Goal: Task Accomplishment & Management: Complete application form

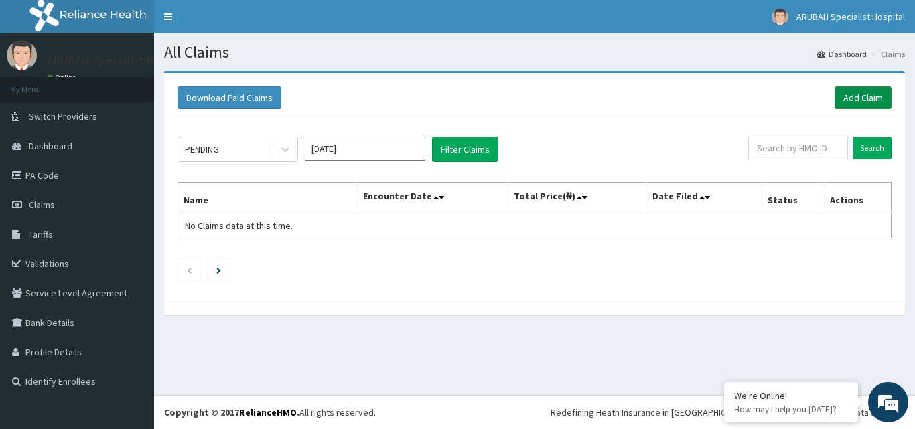
click at [871, 98] on link "Add Claim" at bounding box center [862, 97] width 57 height 23
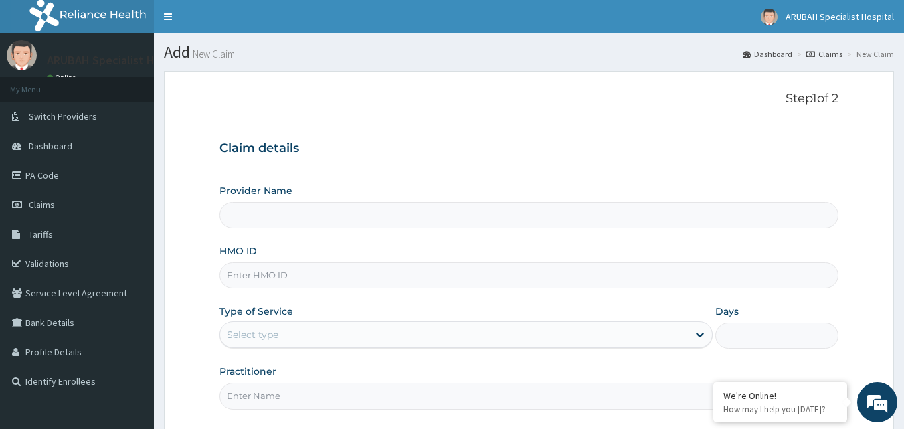
click at [449, 219] on input "Provider Name" at bounding box center [530, 215] width 620 height 26
type input "Arubah Specialist Hospital- isang iso"
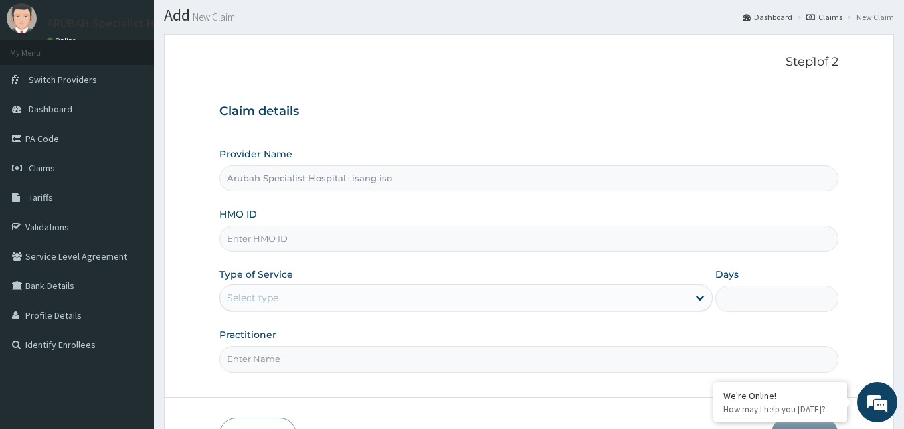
scroll to position [67, 0]
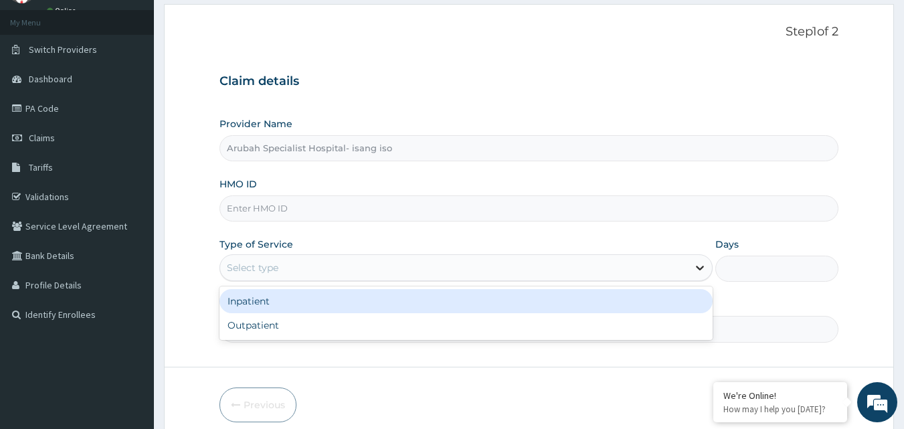
click at [694, 265] on icon at bounding box center [700, 267] width 13 height 13
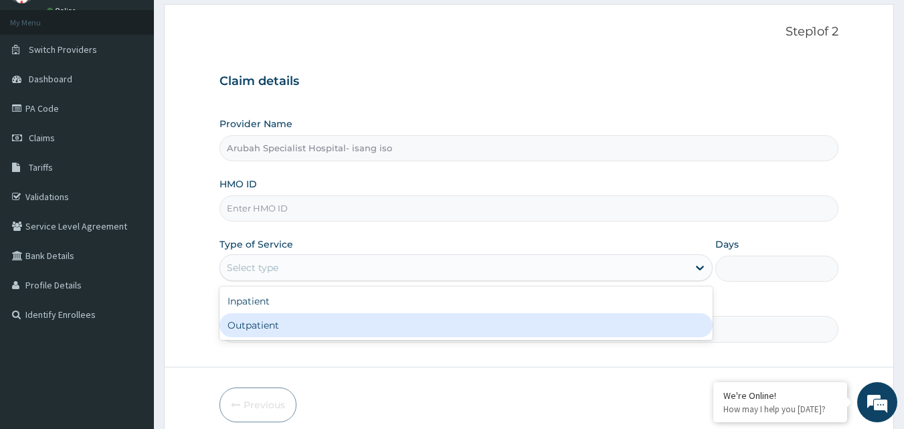
click at [485, 325] on div "Outpatient" at bounding box center [466, 325] width 493 height 24
type input "1"
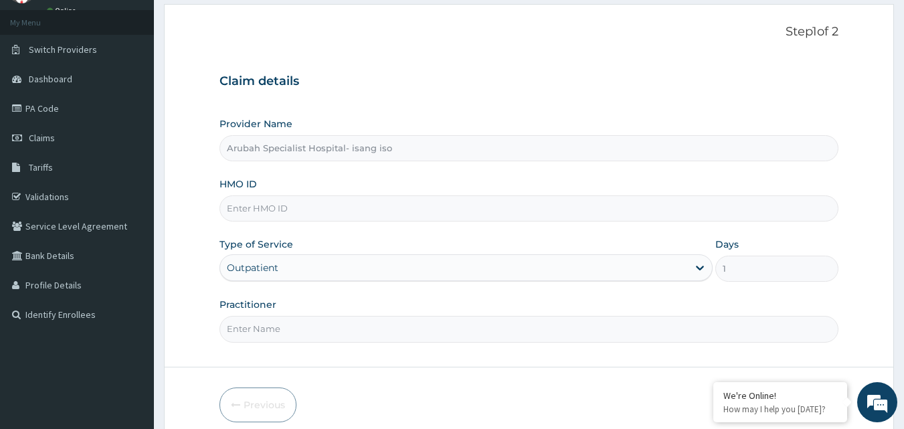
scroll to position [0, 0]
click at [478, 331] on input "Practitioner" at bounding box center [530, 329] width 620 height 26
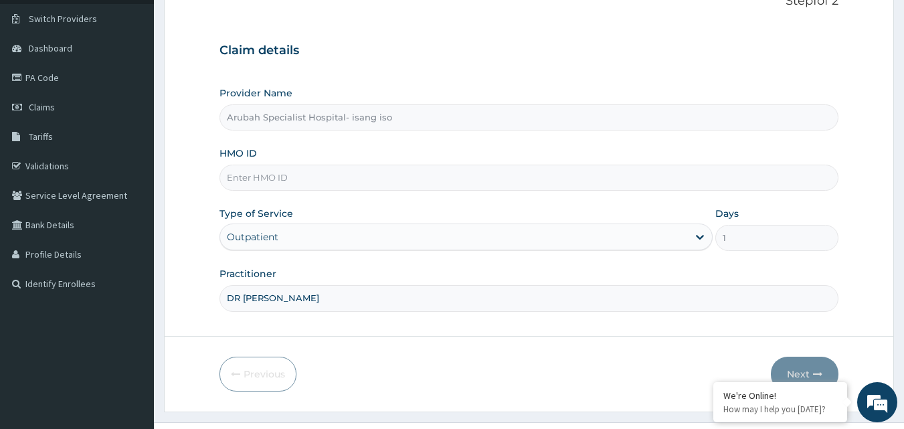
scroll to position [125, 0]
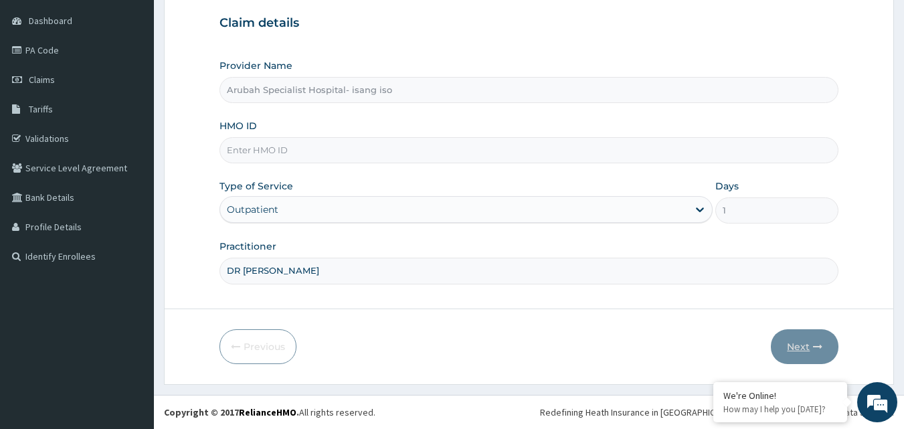
type input "DR [PERSON_NAME]"
